Goal: Communication & Community: Answer question/provide support

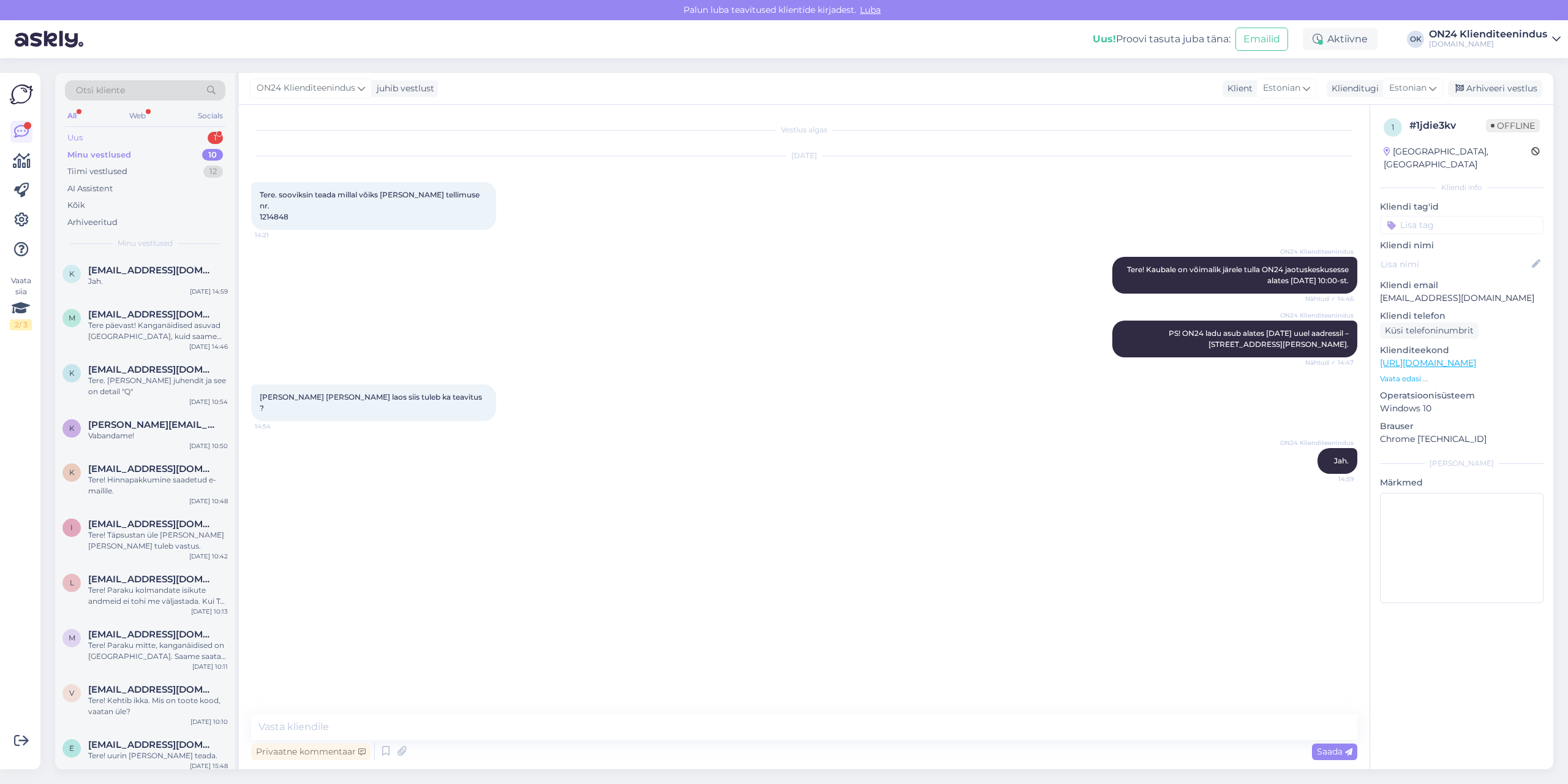
click at [124, 139] on div "Uus 1" at bounding box center [146, 138] width 160 height 17
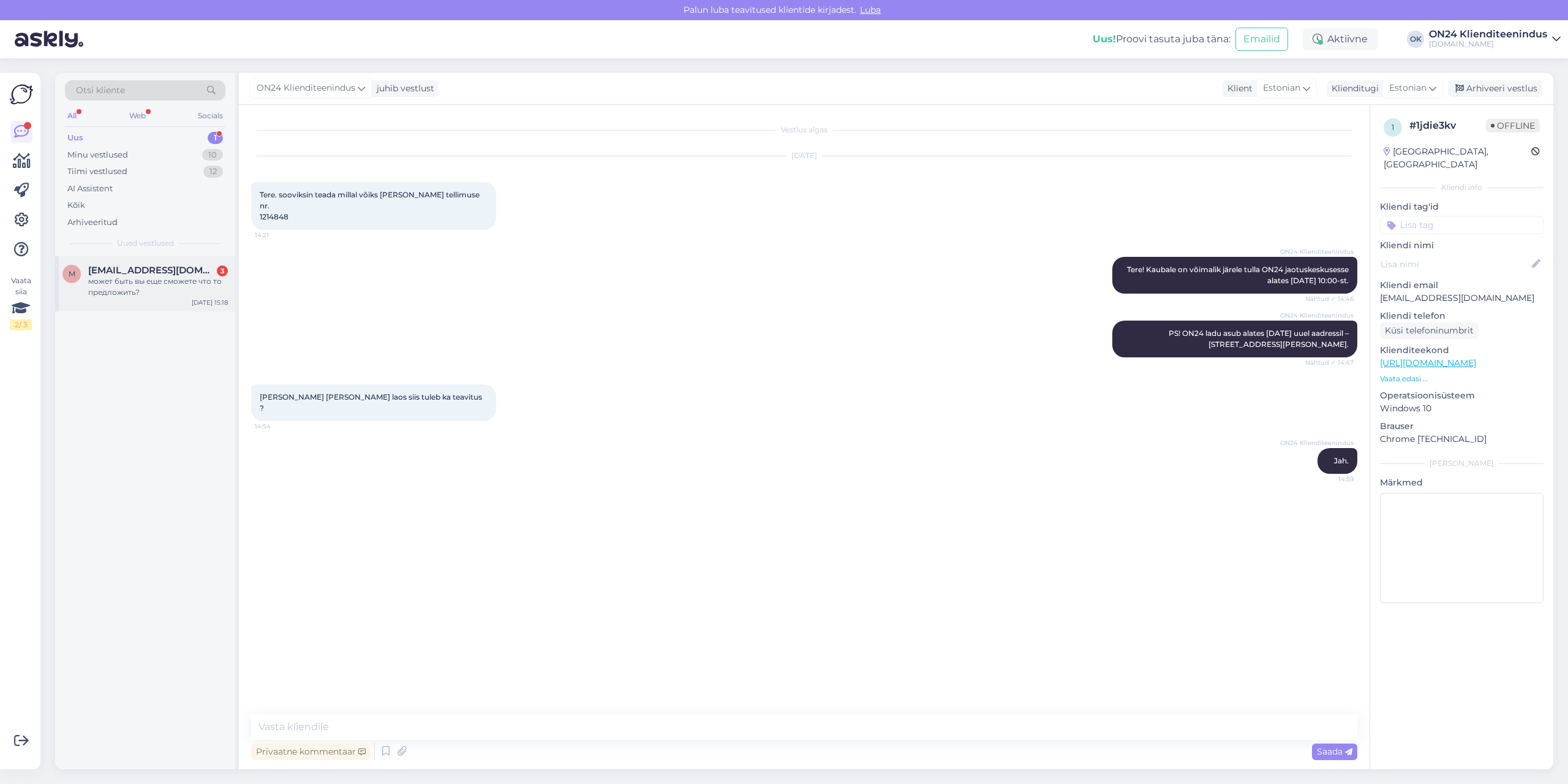
click at [137, 303] on div "m [EMAIL_ADDRESS][DOMAIN_NAME] 3 может быть вы еще сможете что то предложить? […" at bounding box center [145, 283] width 180 height 55
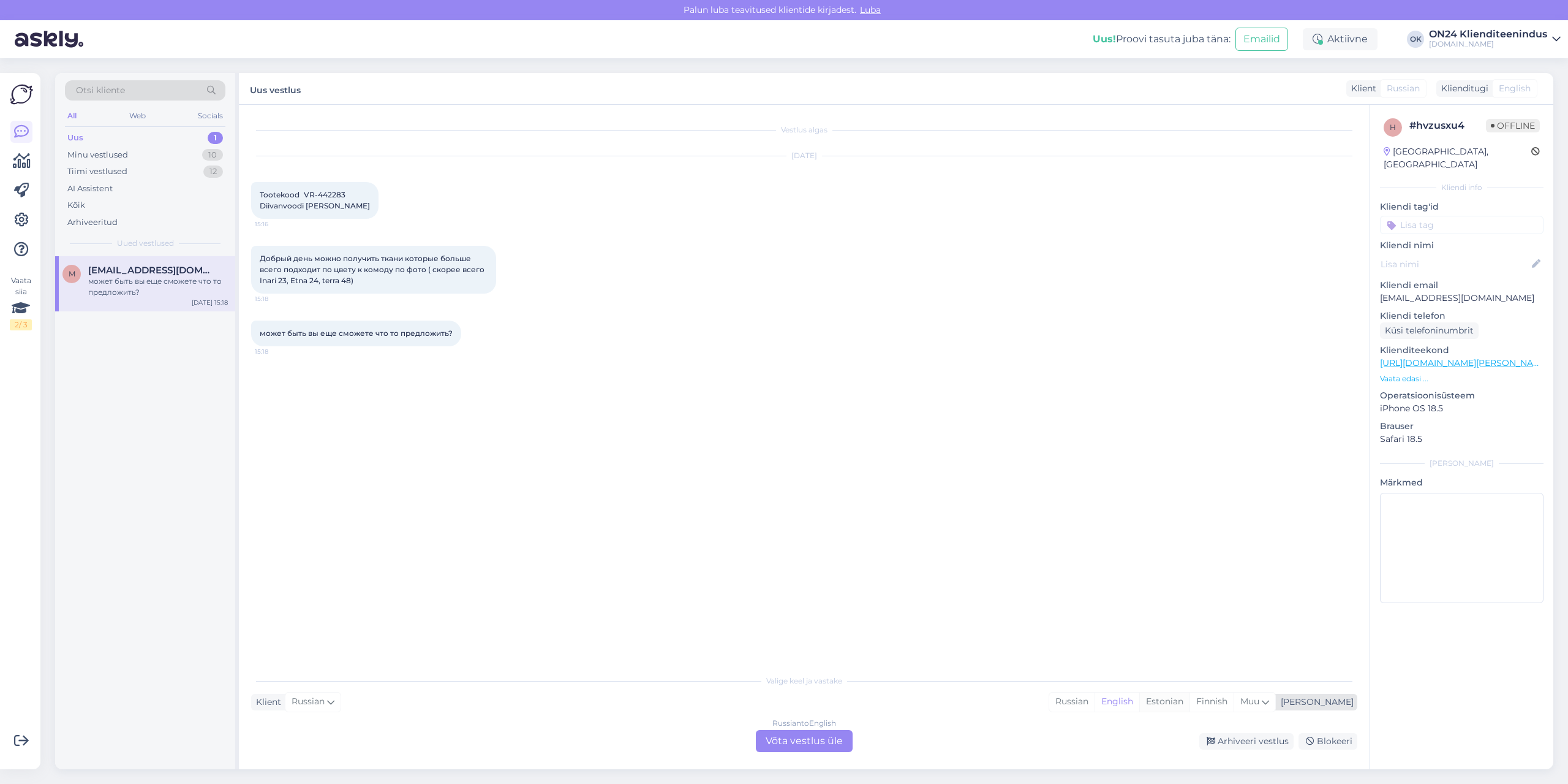
click at [1190, 709] on div "Estonian" at bounding box center [1164, 701] width 50 height 18
click at [847, 745] on div "Russian to Estonian Võta vestlus üle" at bounding box center [804, 741] width 97 height 22
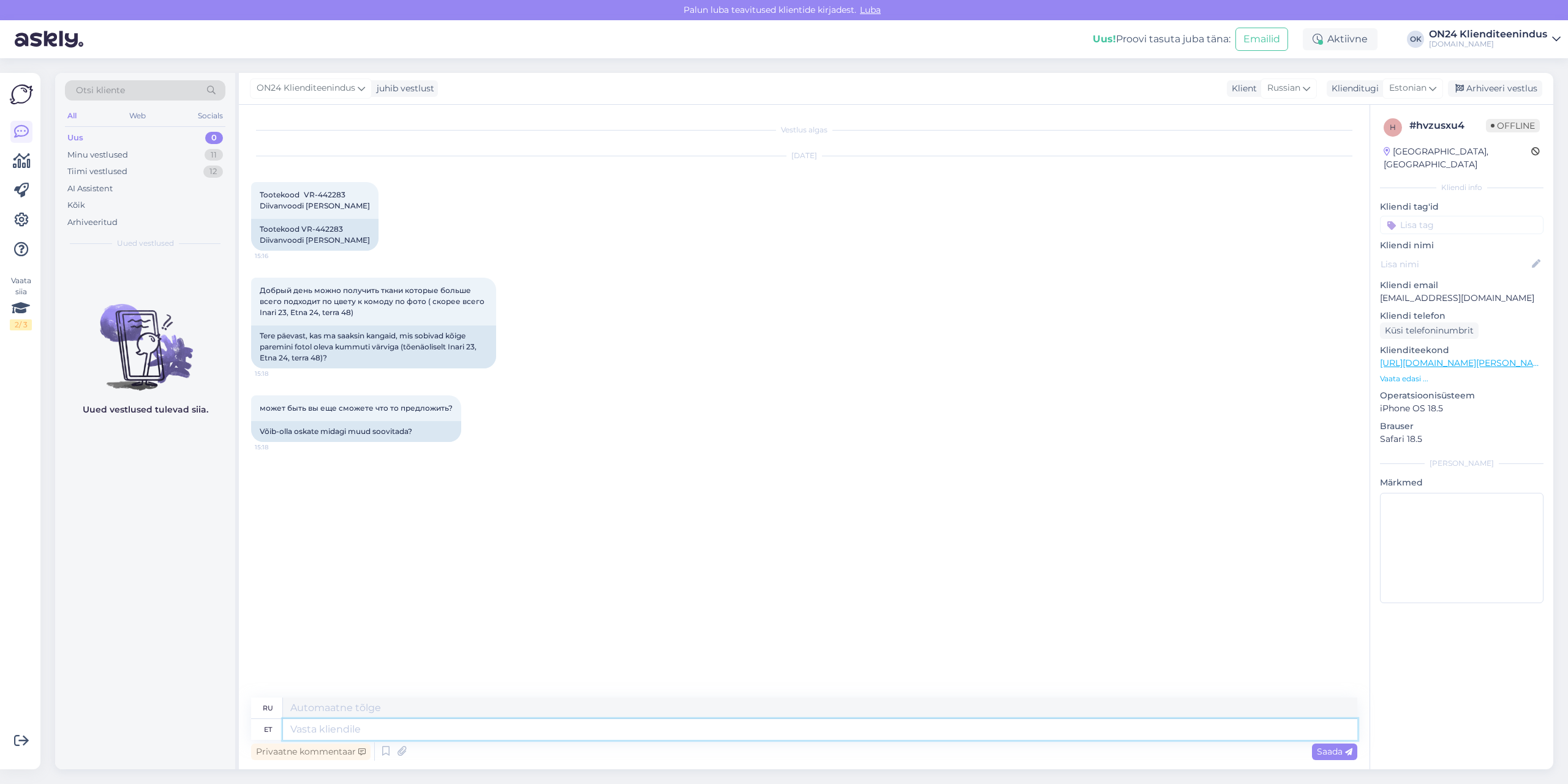
click at [588, 729] on textarea at bounding box center [821, 729] width 1075 height 20
type textarea "Te"
type textarea "Т"
type textarea "Tere"
type textarea "Привет"
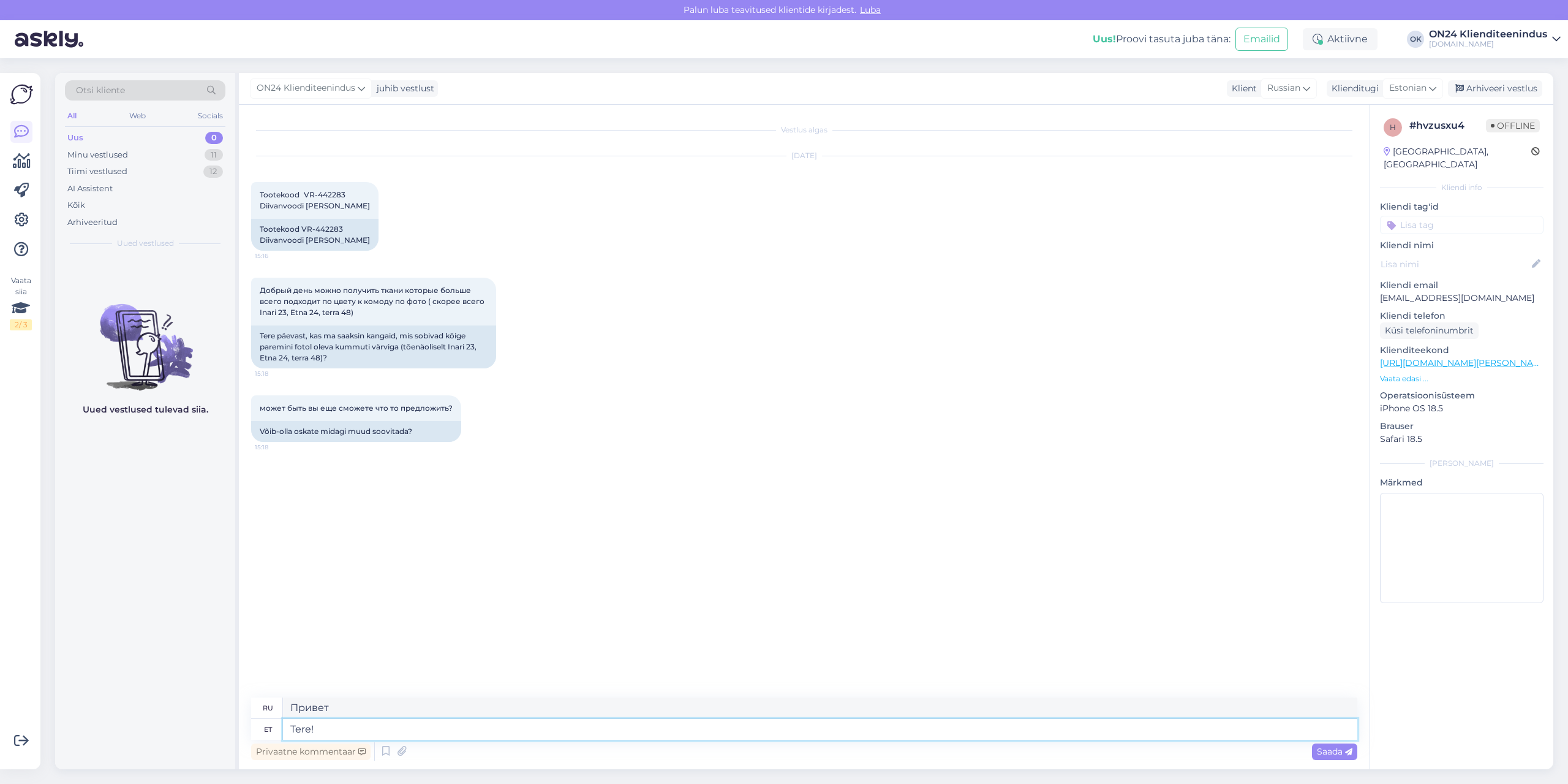
type textarea "Tere!"
type textarea "Привет!"
type textarea "Tere! Mis a"
type textarea "Привет! Что?"
type textarea "Tere! Mis aadressile?"
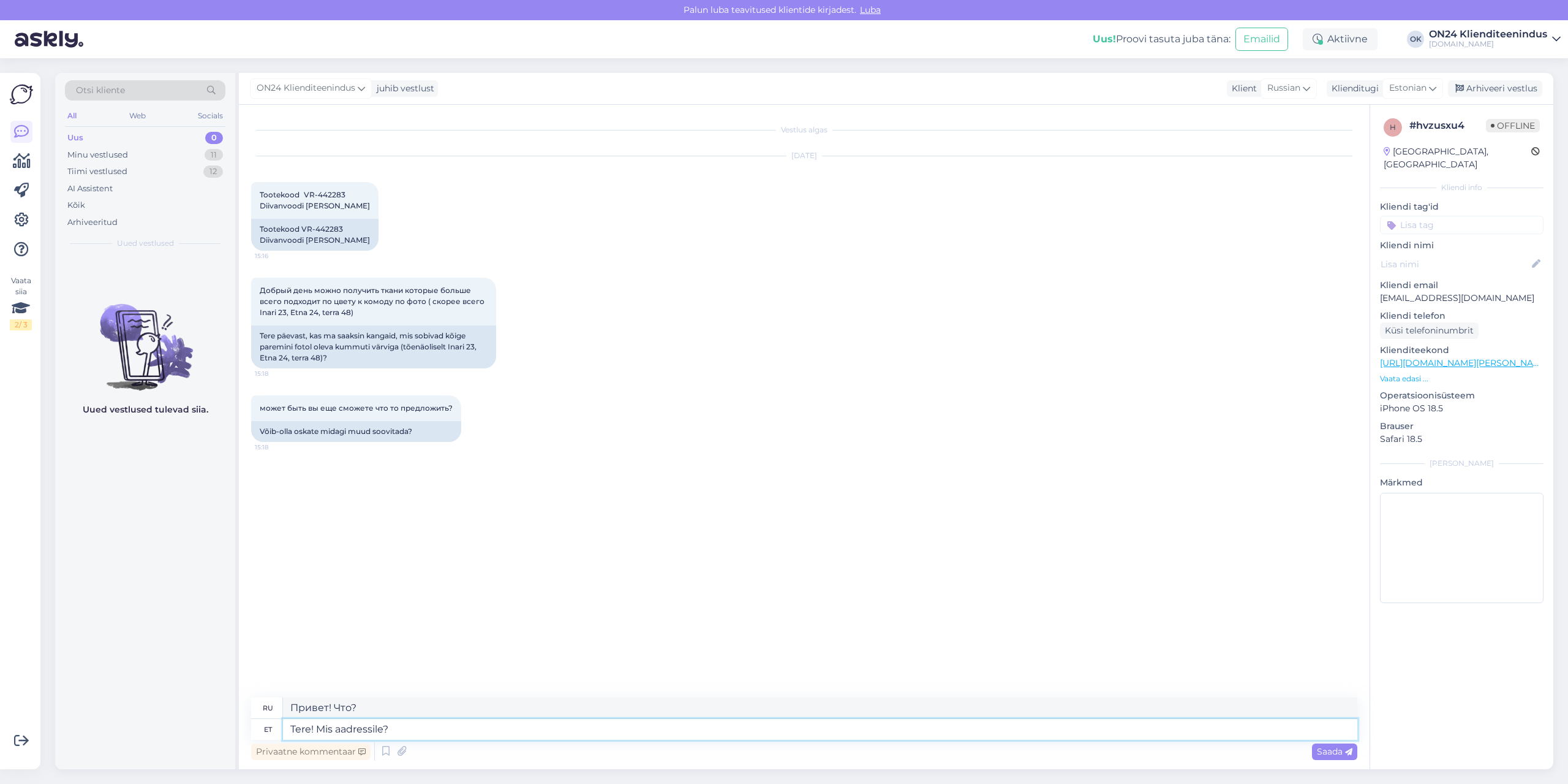
type textarea "Здравствуйте! Какой адрес?"
type textarea "Tere! Mis aadressile? Soovitada o"
type textarea "Здравствуйте! Какой адрес? Рекомендую."
type textarea "Tere! Mis aadressile? Soovitada on ra"
type textarea "Здравствуйте! Какой адрес? Рекомендуется."
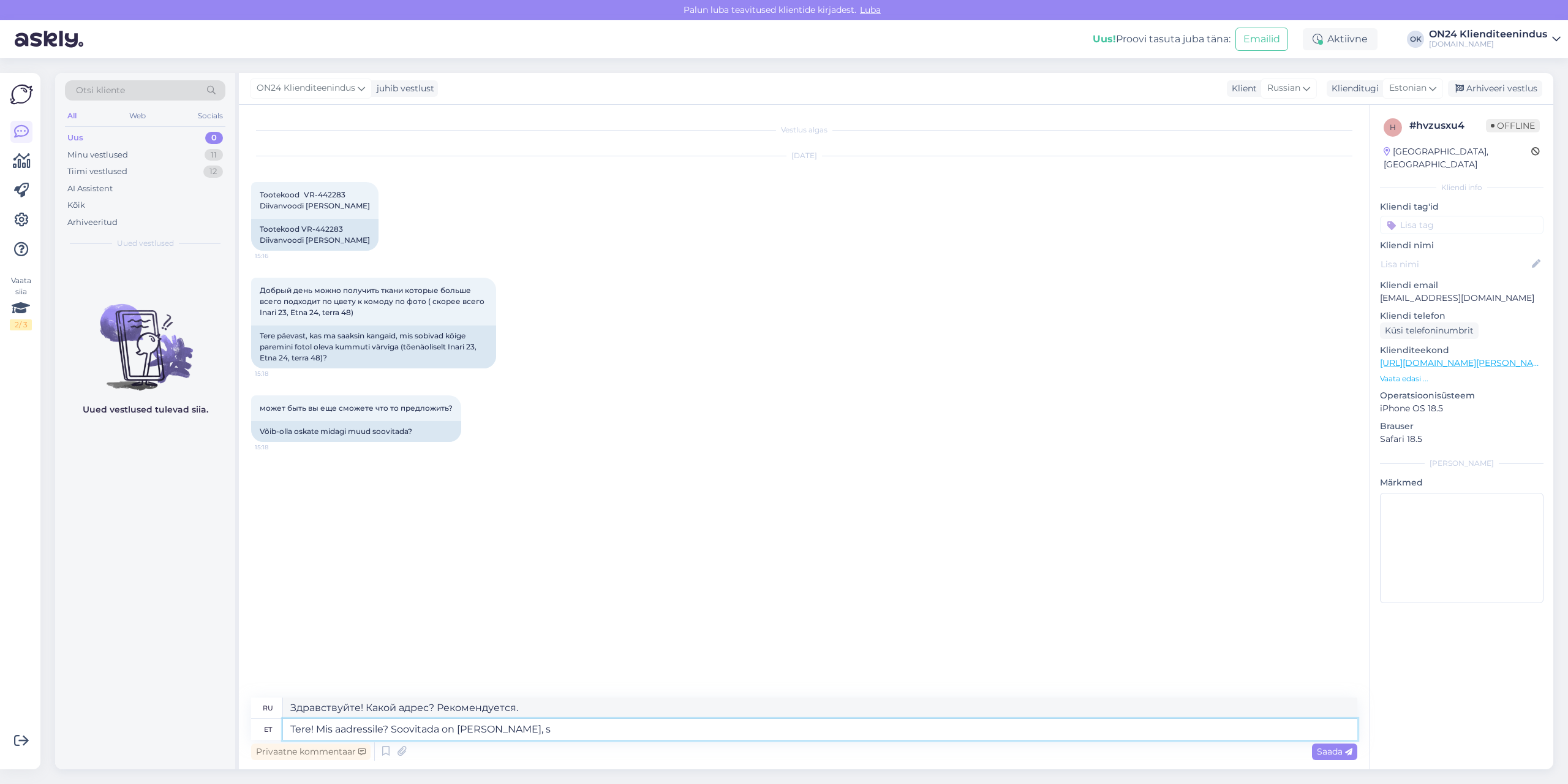
type textarea "Tere! Mis aadressile? Soovitada on [PERSON_NAME]"
type textarea "Здравствуйте! Какой адрес? Сложно порекомендовать."
type textarea "Tere! Mis aadressile? Soovitada on [PERSON_NAME], saate i"
type textarea "Здравствуйте! Какой адрес? Сложно рекомендовать, но можете..."
type textarea "Tere! Mis aadressile? Soovitada on [PERSON_NAME], saate ise v"
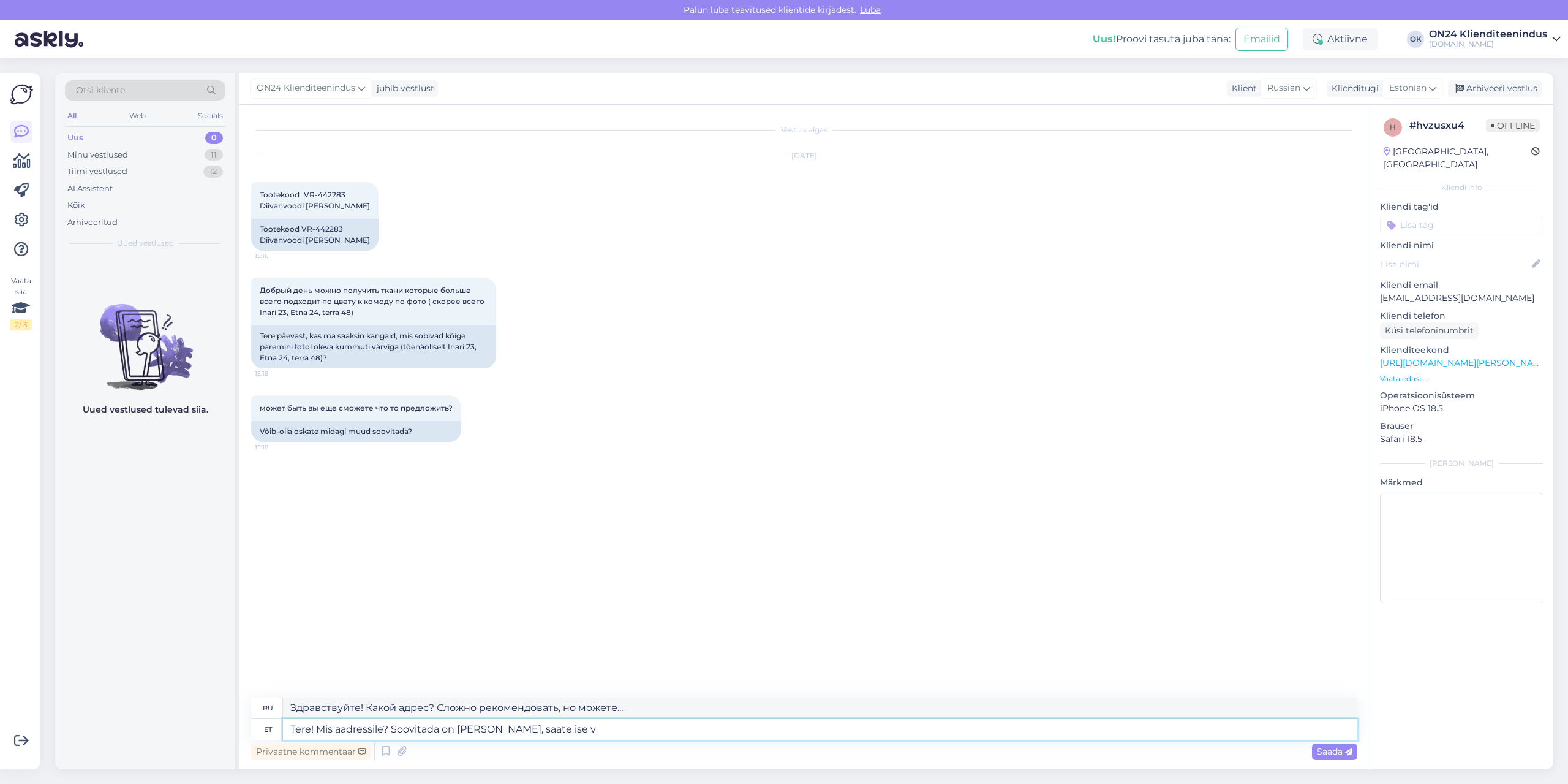
type textarea "Здравствуйте! Какой адрес? Сложно порекомендовать, можете сами."
type textarea "Tere! Mis aadressile? Soovitada on [PERSON_NAME], saate ise vaadata"
type textarea "Здравствуйте! Какой адрес? Сложно рекомендовать, можете сами проверить."
type textarea "Tere! Mis aadressile? Soovitada on [PERSON_NAME], saate ise vaadata valikud"
type textarea "Здравствуйте! Какой адрес? Сложно рекомендовать, можете сами посмотреть вариант…"
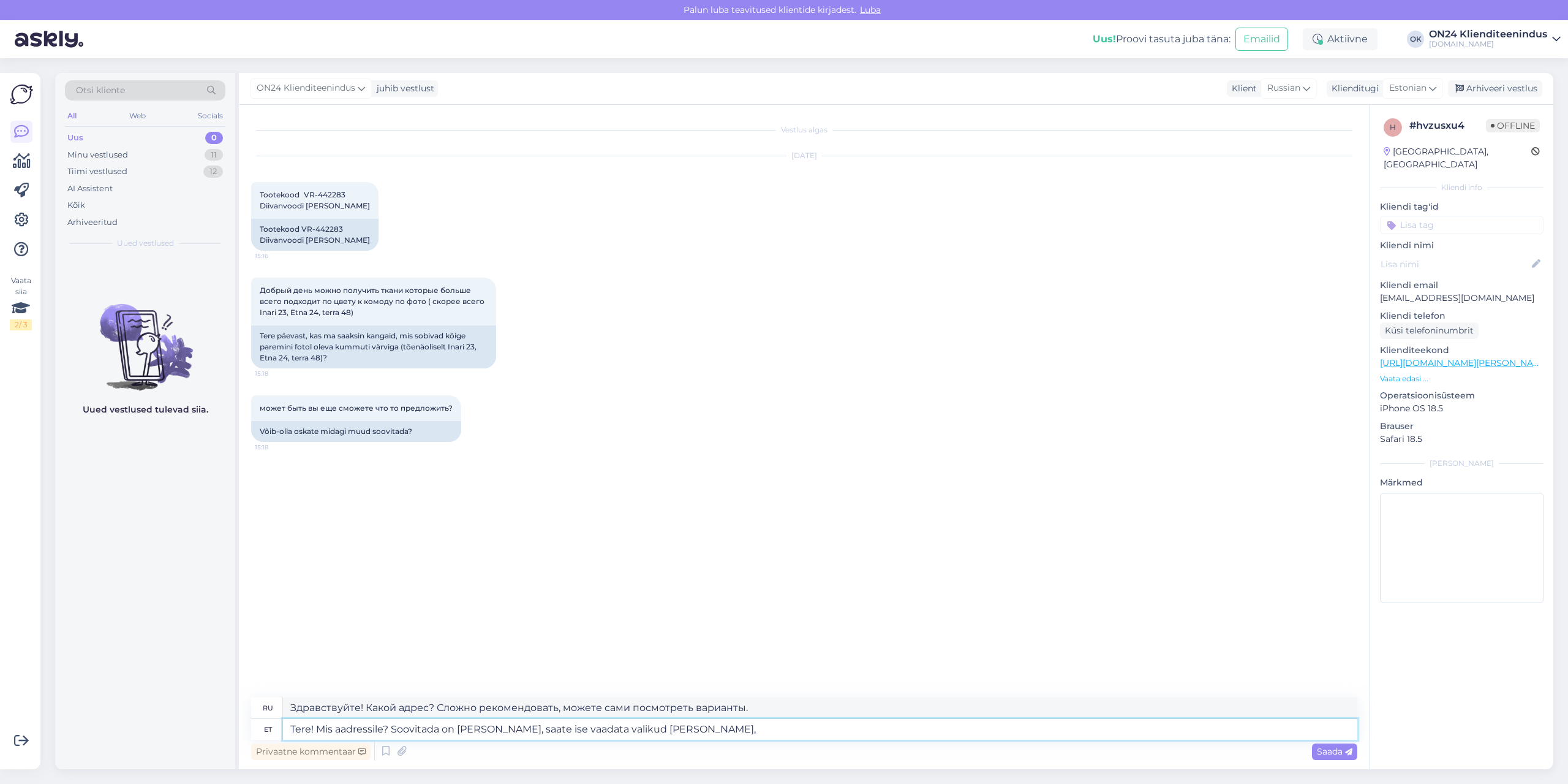
type textarea "Tere! Mis aadressile? Soovitada on [PERSON_NAME], saate ise vaadata valikud [PE…"
type textarea "Здравствуйте! Какой адрес? Сложно порекомендовать, можете сами посмотреть вариа…"
type textarea "Tere! Mis aadressile? Soovitada on [PERSON_NAME], saate ise vaadata valikud [PE…"
type textarea "Здравствуйте! Какой адрес? Сложно порекомендовать, можете сами посмотреть вариа…"
type textarea "Tere! Mis aadressile? Soovitada on [PERSON_NAME], saate ise vaadata valikud [PE…"
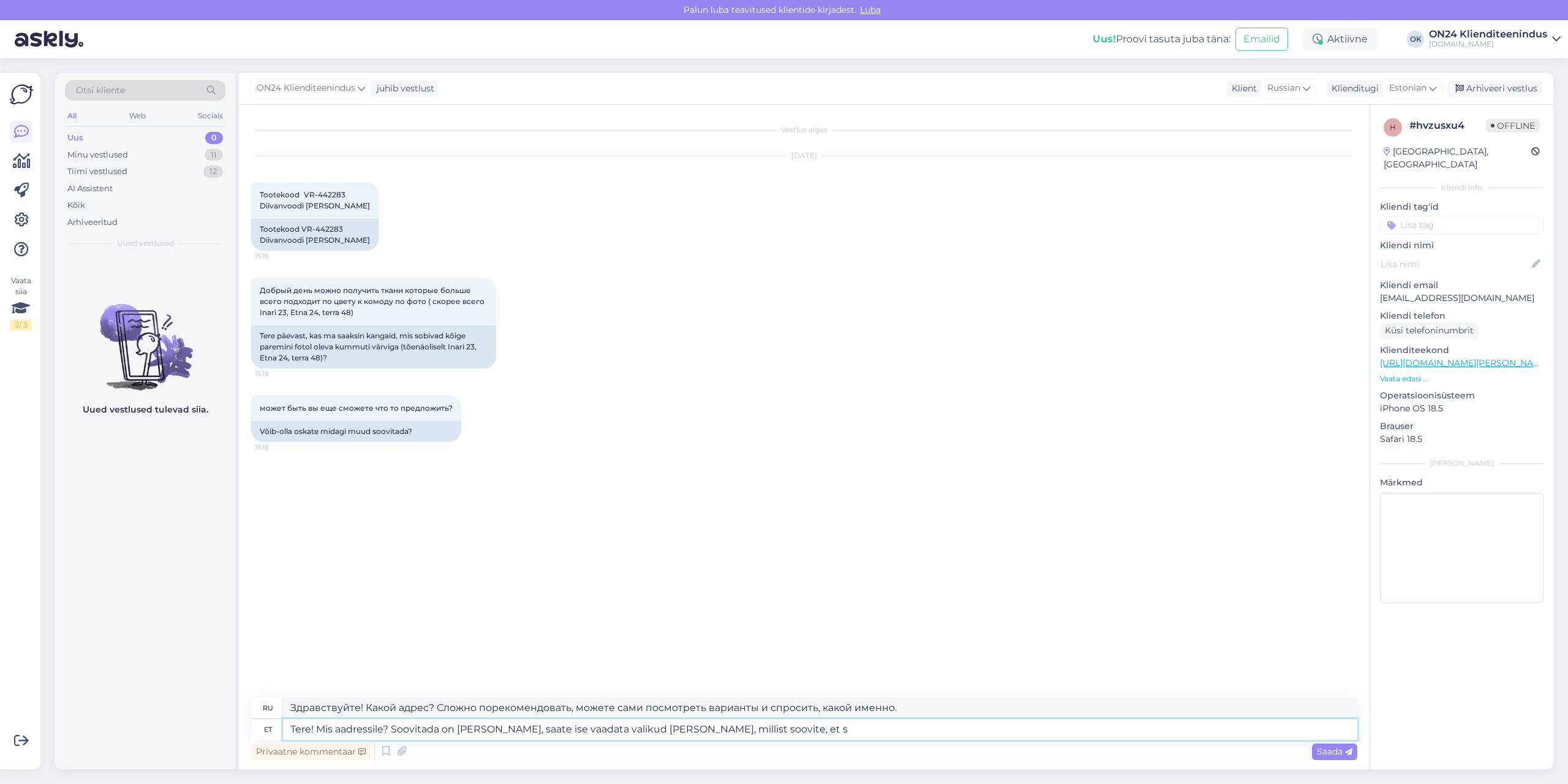
type textarea "Здравствуйте! Какой адрес? Сложно порекомендовать, можете сами посмотреть вариа…"
type textarea "Tere! Mis aadressile? Soovitada on [PERSON_NAME], saate ise vaadata valikud [PE…"
type textarea "Здравствуйте! Какой адрес? Сложно порекомендовать, можете сами посмотреть вариа…"
type textarea "Tere! Mis aadressile? Soovitada on [PERSON_NAME], saate ise vaadata valikud [PE…"
type textarea "Здравствуйте! По какому адресу? Сложно порекомендовать, вы можете сами посмотре…"
